Goal: Task Accomplishment & Management: Use online tool/utility

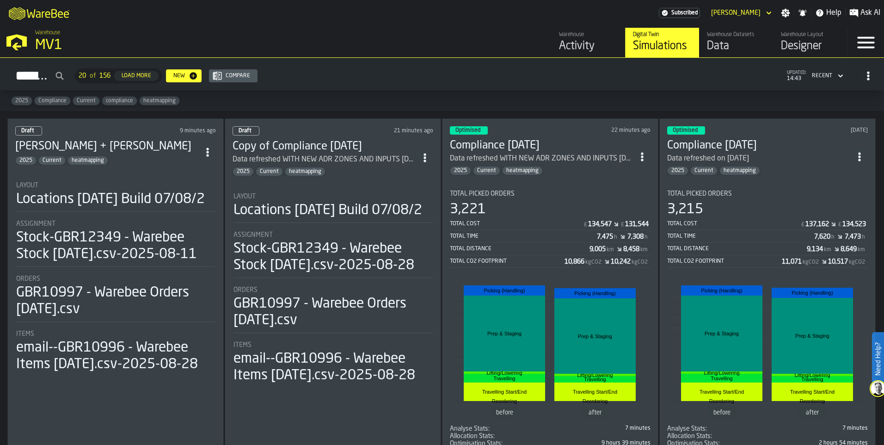
click at [720, 43] on div "Data" at bounding box center [736, 46] width 59 height 15
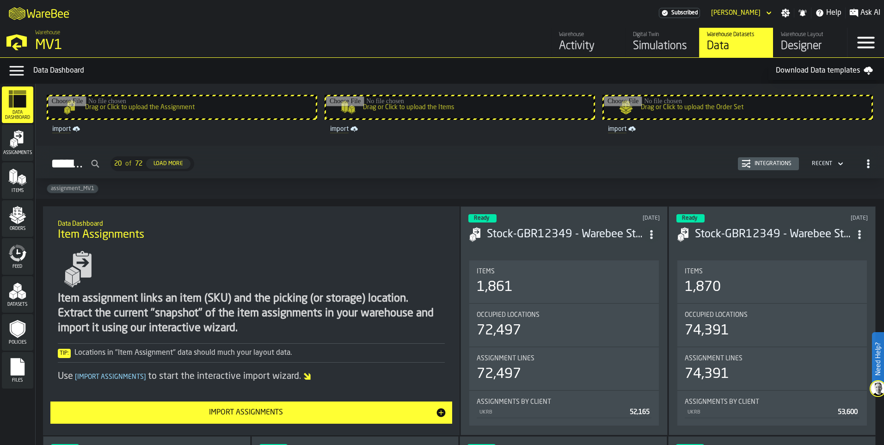
click at [16, 223] on polygon "menu Orders" at bounding box center [14, 222] width 6 height 6
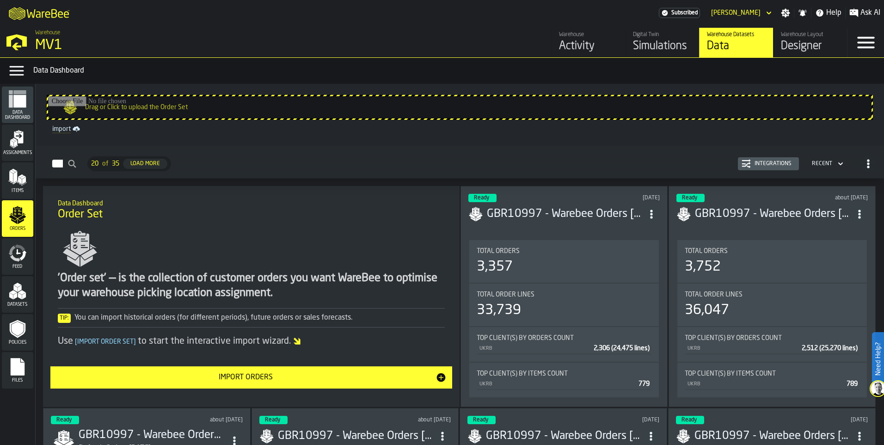
click at [440, 377] on icon "button-Import Orders" at bounding box center [441, 377] width 11 height 11
click at [151, 104] on input "Drag or Click to upload the Order Set" at bounding box center [460, 107] width 824 height 22
click at [87, 108] on input "Drag or Click to upload the Order Set" at bounding box center [460, 107] width 824 height 22
